Goal: Task Accomplishment & Management: Use online tool/utility

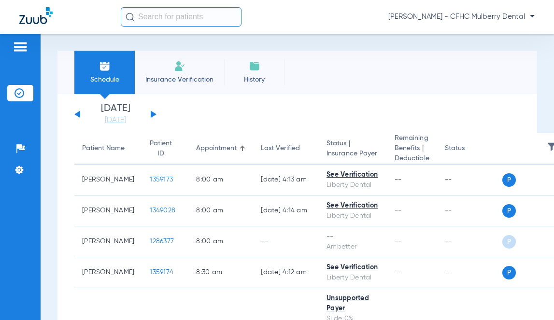
click at [150, 117] on div "[DATE] [DATE] [DATE] [DATE] [DATE] [DATE] [DATE] [DATE] [DATE] [DATE] [DATE] [D…" at bounding box center [115, 114] width 82 height 21
click at [152, 113] on button at bounding box center [154, 114] width 6 height 7
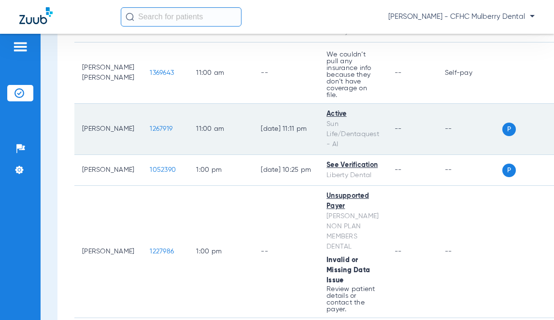
scroll to position [1062, 0]
click at [150, 125] on span "1267919" at bounding box center [161, 128] width 23 height 7
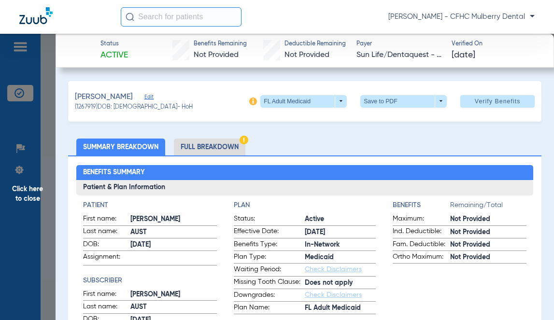
click at [213, 151] on li "Full Breakdown" at bounding box center [209, 147] width 71 height 17
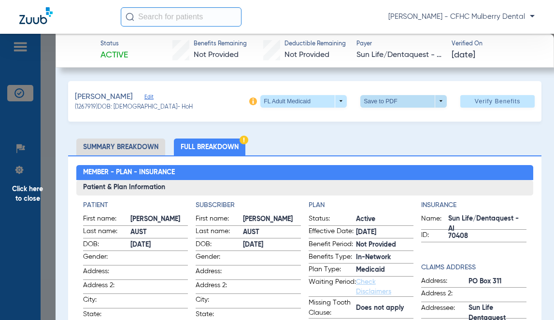
click at [427, 103] on span at bounding box center [403, 101] width 86 height 13
click at [326, 144] on div at bounding box center [277, 160] width 554 height 320
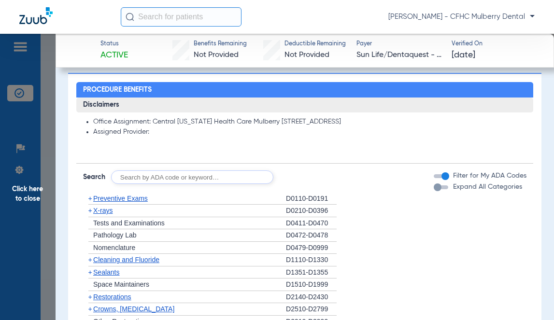
scroll to position [724, 0]
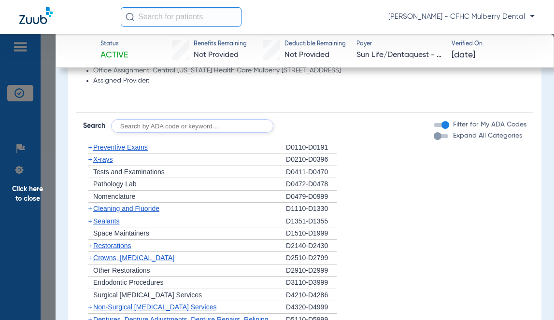
click at [394, 227] on li "+ Sealants D1351-D1355" at bounding box center [304, 221] width 443 height 13
click at [90, 212] on span "+" at bounding box center [90, 209] width 4 height 8
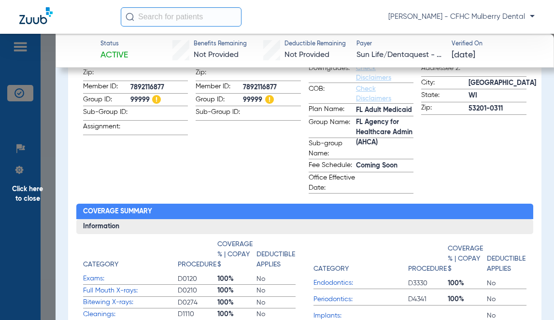
scroll to position [63, 0]
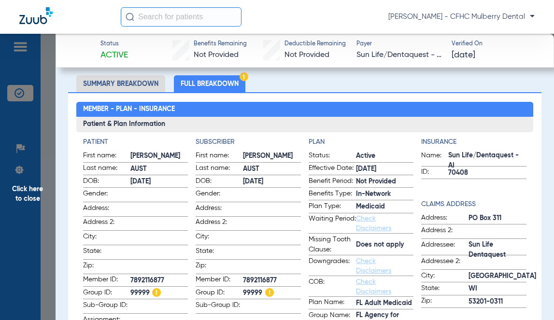
click at [136, 86] on li "Summary Breakdown" at bounding box center [120, 83] width 89 height 17
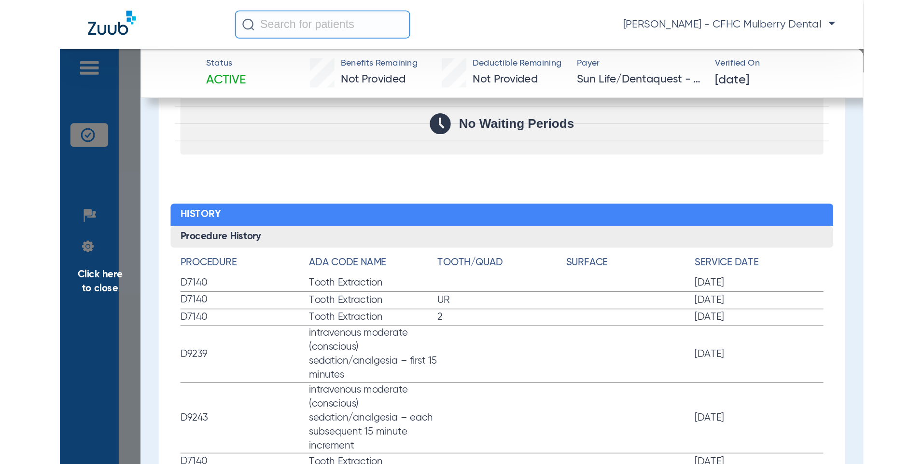
scroll to position [1275, 0]
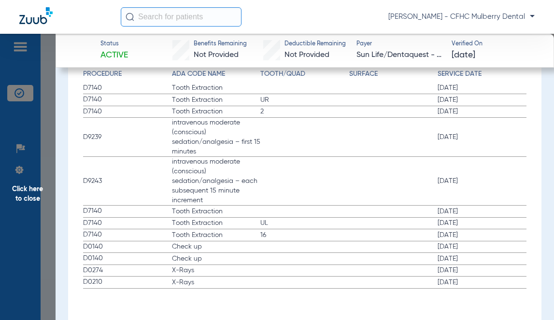
click at [315, 154] on label "D9239 intravenous moderate (conscious) sedation/analgesia – first 15 minutes [D…" at bounding box center [304, 137] width 443 height 39
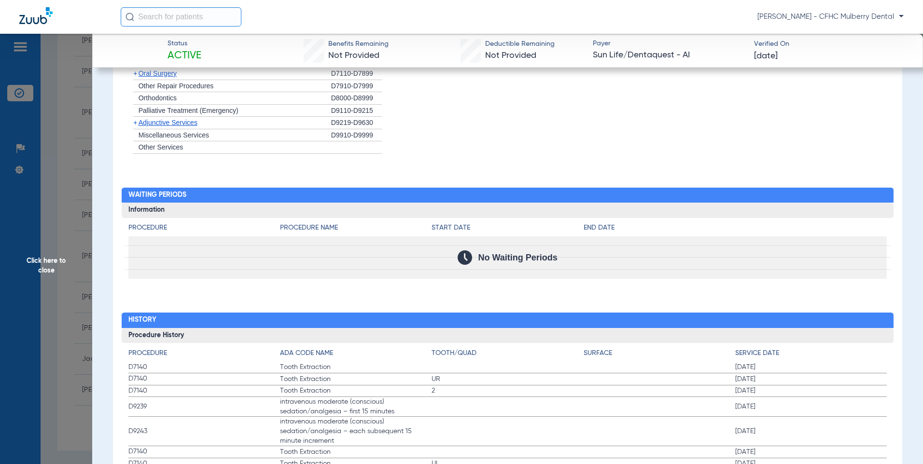
scroll to position [633, 0]
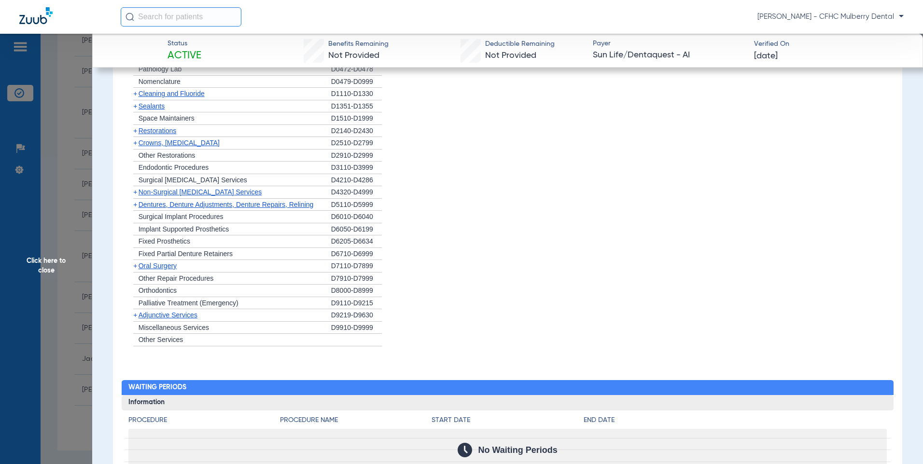
click at [179, 193] on span "Non-Surgical [MEDICAL_DATA] Services" at bounding box center [200, 192] width 123 height 8
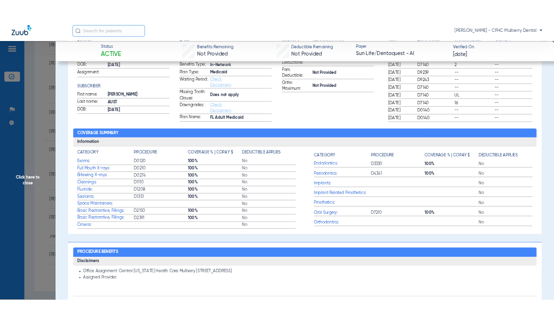
scroll to position [0, 0]
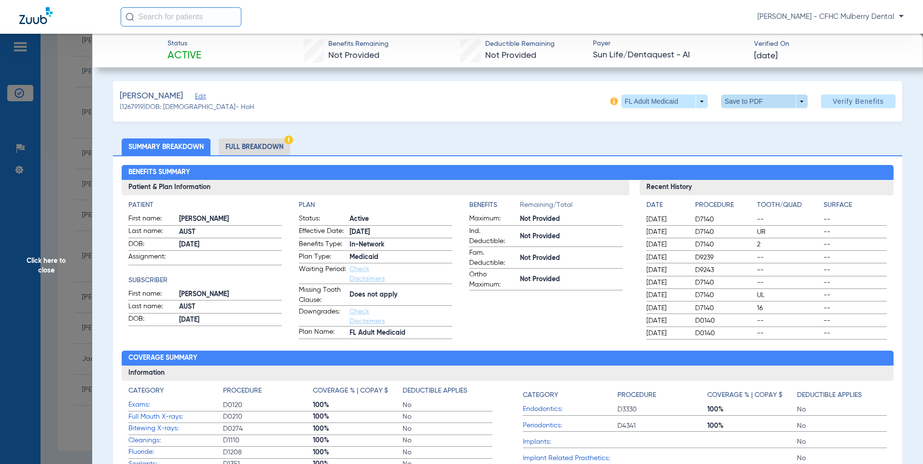
click at [553, 102] on span at bounding box center [764, 102] width 86 height 14
click at [553, 124] on span "Save to PDF" at bounding box center [761, 120] width 38 height 7
drag, startPoint x: 574, startPoint y: 157, endPoint x: 583, endPoint y: 152, distance: 10.4
click at [553, 157] on div "Benefits Summary Patient & Plan Information Patient First name: [PERSON_NAME] L…" at bounding box center [507, 340] width 789 height 371
click at [553, 67] on div "Status Active Benefits Remaining Not Provided Deductible Remaining Not Provided…" at bounding box center [507, 51] width 831 height 34
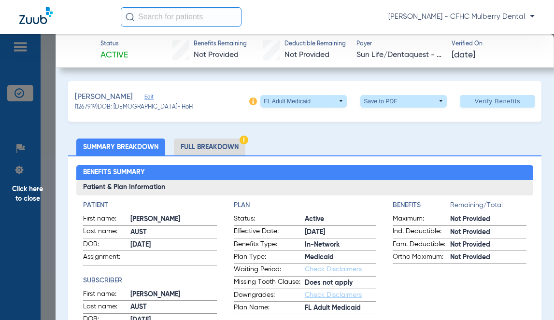
click at [40, 196] on span "Click here to close" at bounding box center [28, 194] width 56 height 320
